Goal: Information Seeking & Learning: Learn about a topic

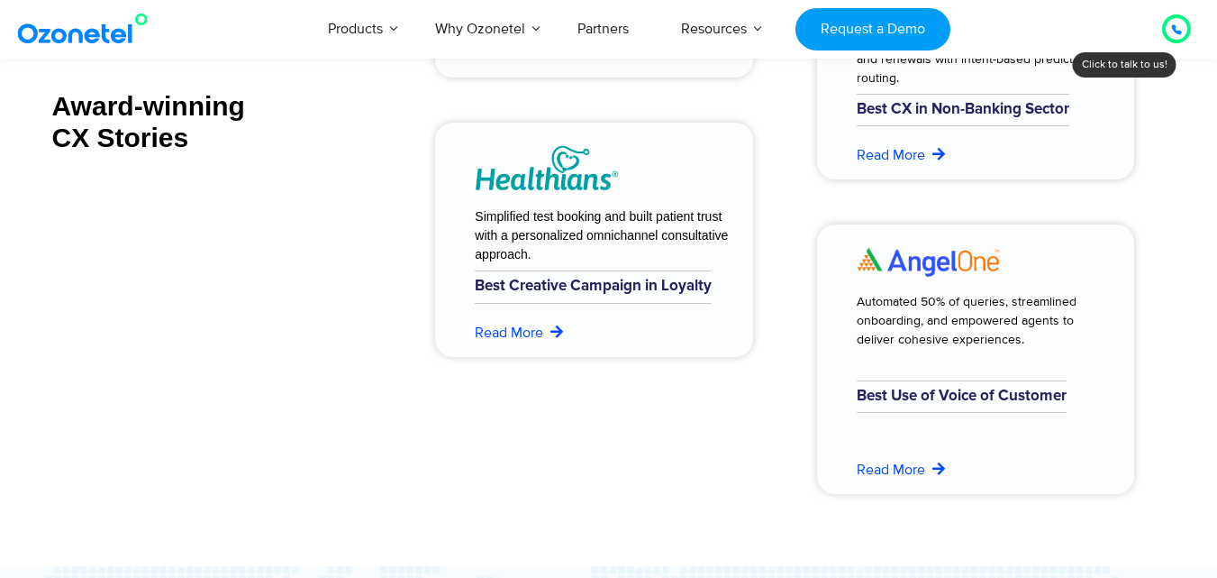
scroll to position [7309, 0]
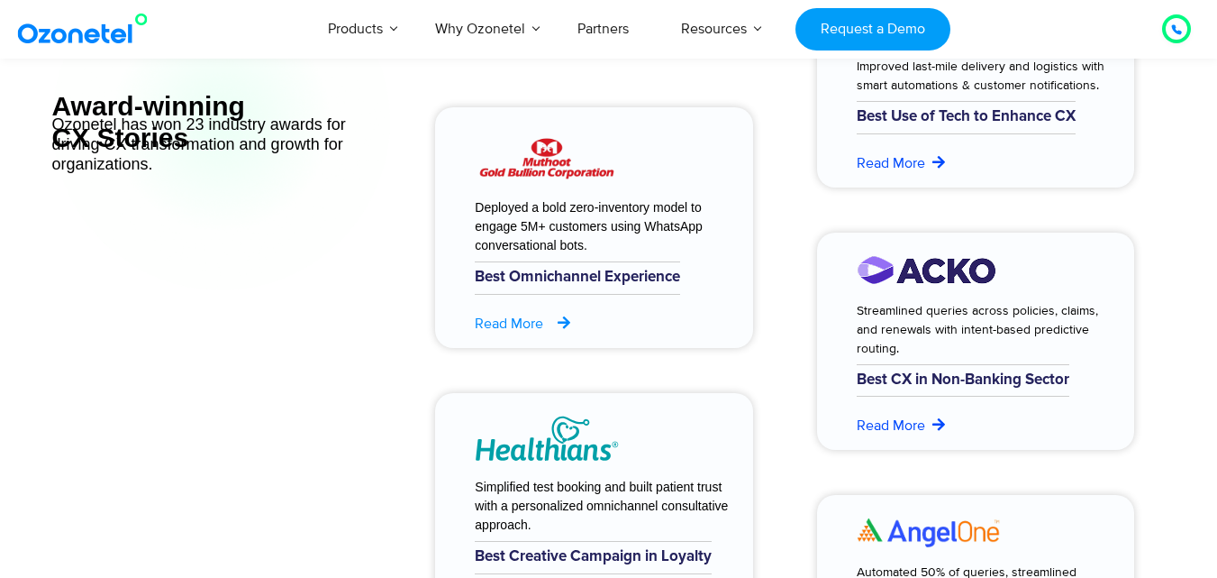
click at [559, 322] on icon at bounding box center [564, 322] width 18 height 14
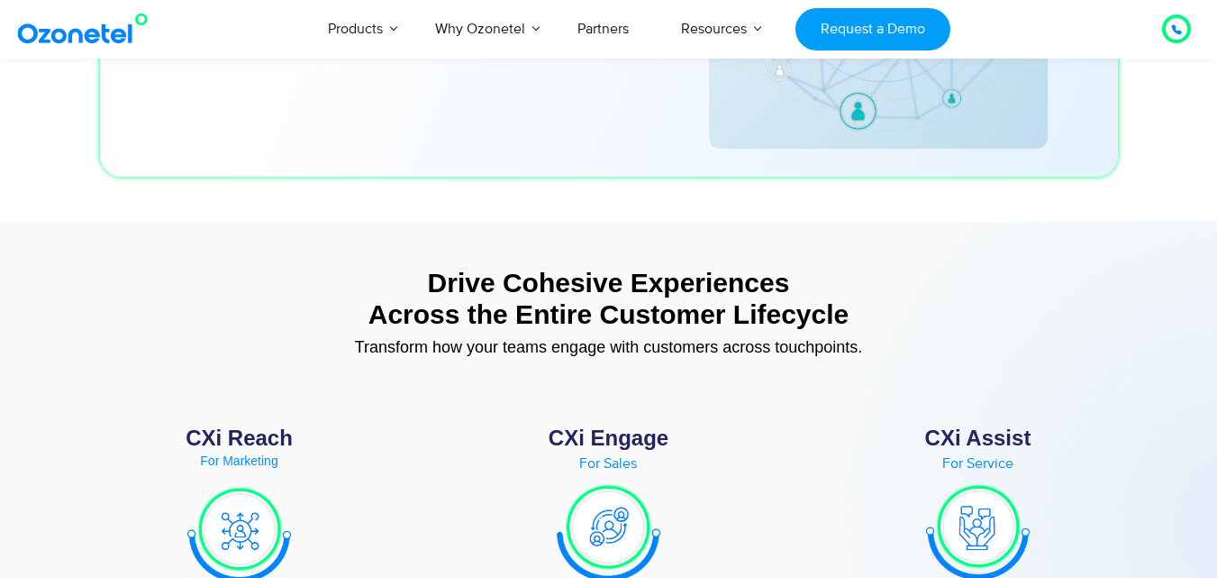
scroll to position [6408, 0]
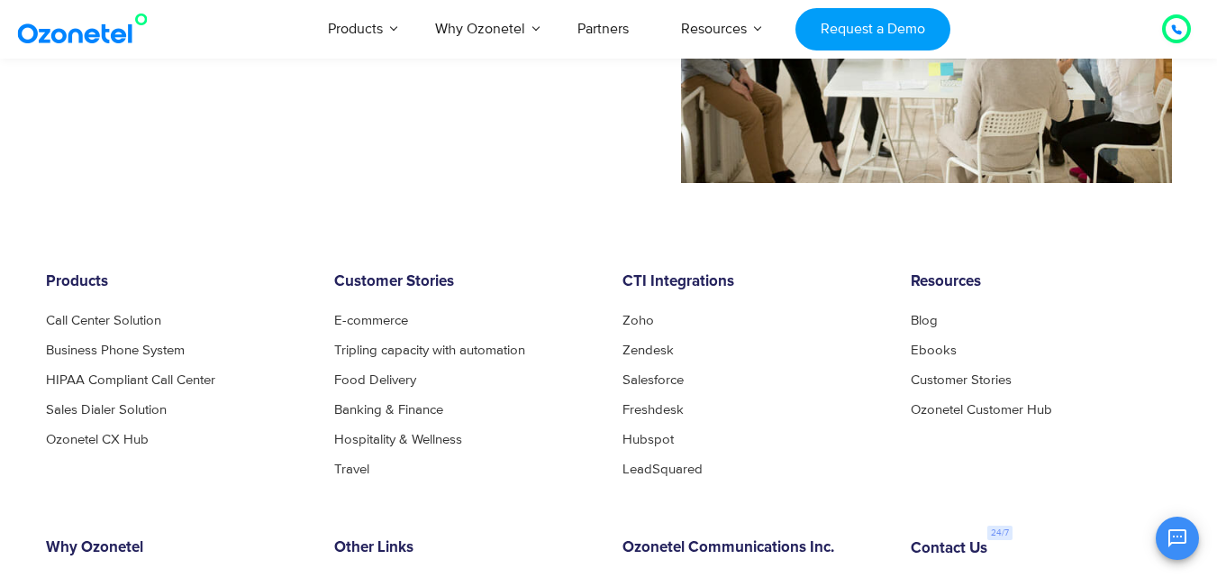
scroll to position [1652, 0]
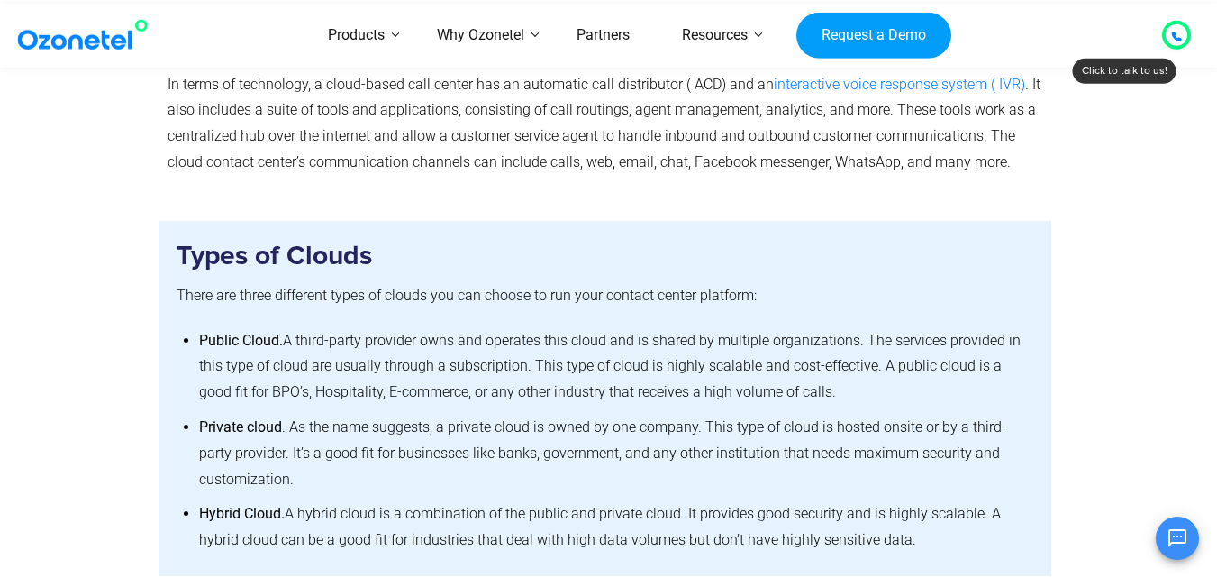
scroll to position [1532, 0]
